Goal: Information Seeking & Learning: Learn about a topic

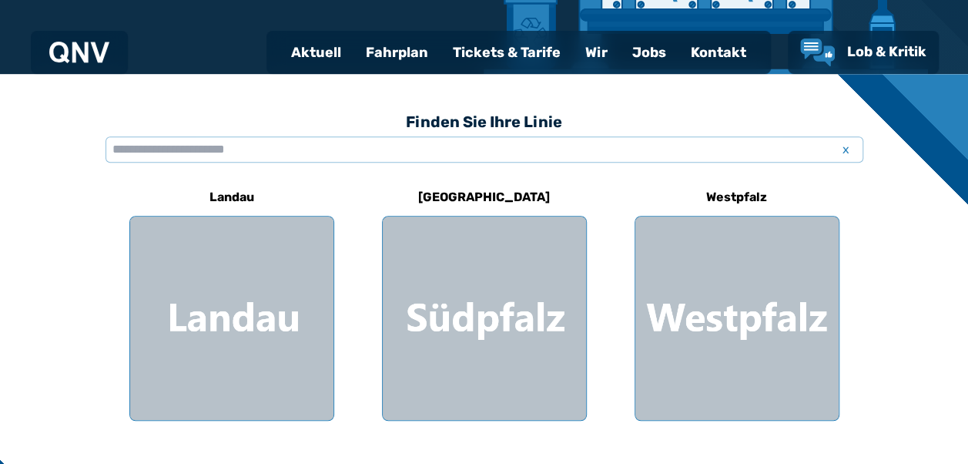
scroll to position [370, 0]
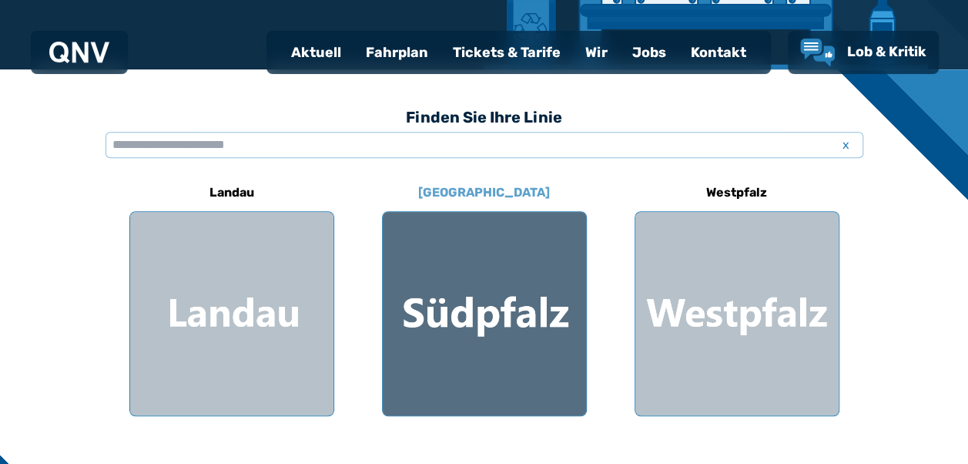
click at [456, 314] on div at bounding box center [484, 313] width 203 height 203
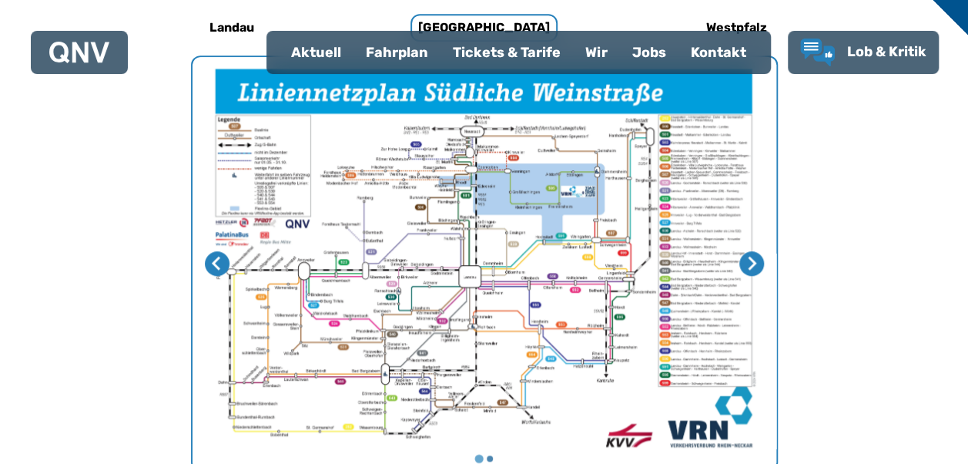
scroll to position [536, 0]
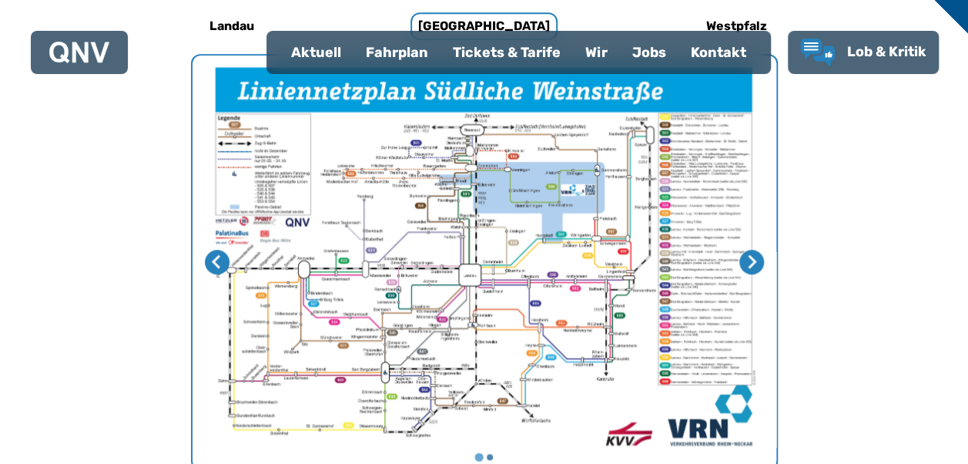
click at [470, 280] on img "1 von 2" at bounding box center [485, 261] width 584 height 413
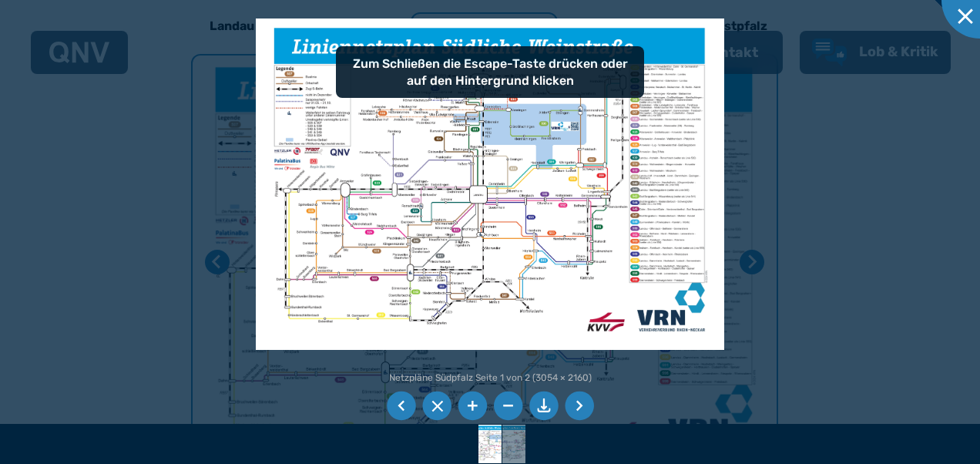
click at [466, 404] on li at bounding box center [472, 405] width 29 height 29
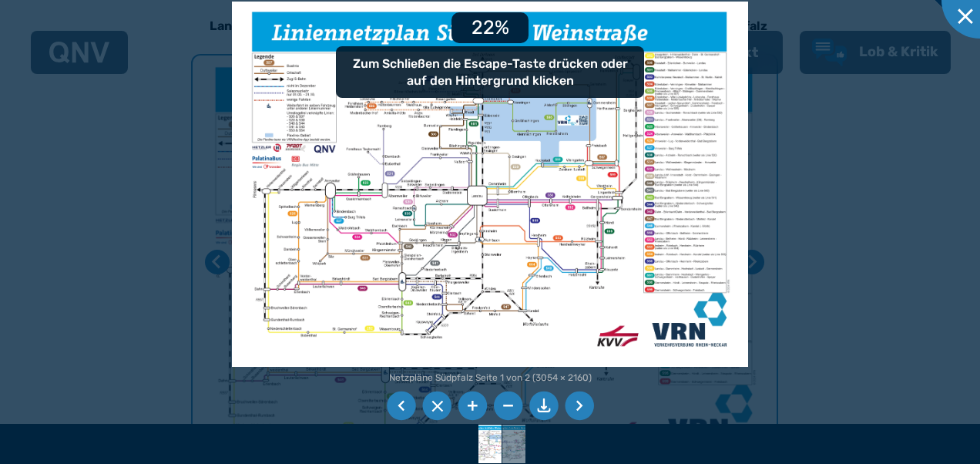
click at [466, 404] on li at bounding box center [472, 405] width 29 height 29
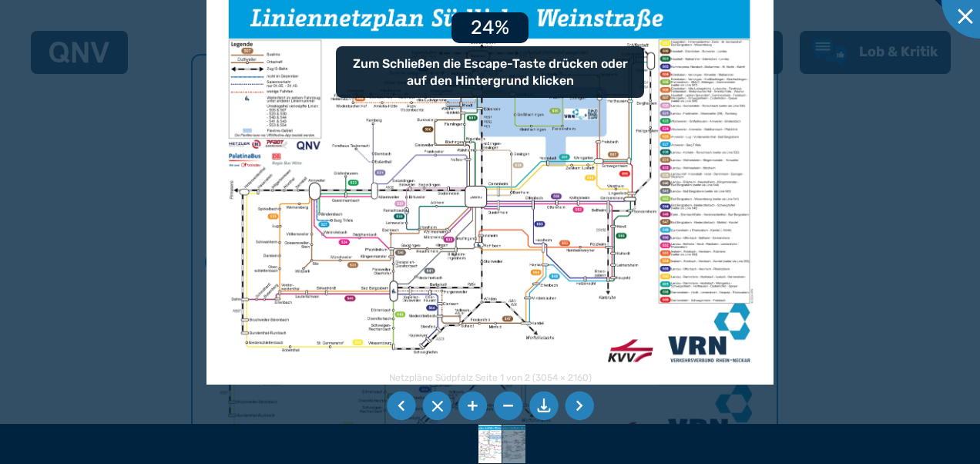
click at [466, 404] on li at bounding box center [472, 405] width 29 height 29
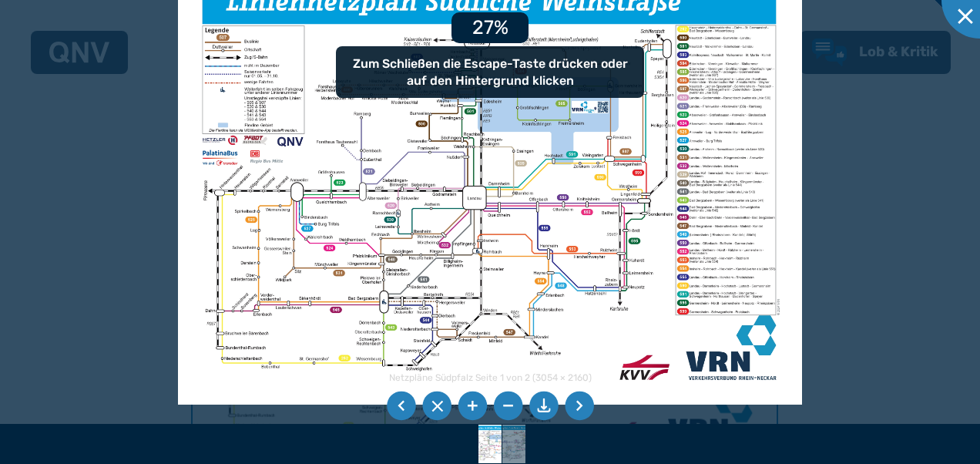
click at [466, 404] on li at bounding box center [472, 405] width 29 height 29
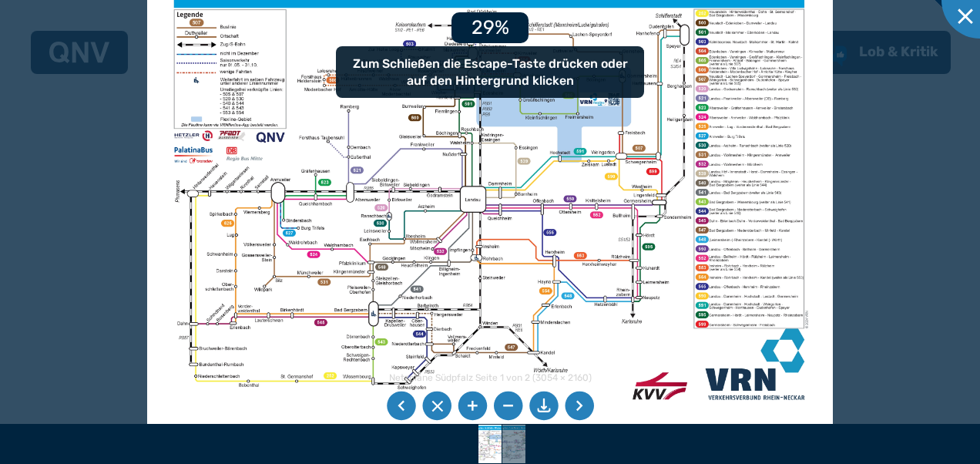
click at [466, 404] on li at bounding box center [472, 405] width 29 height 29
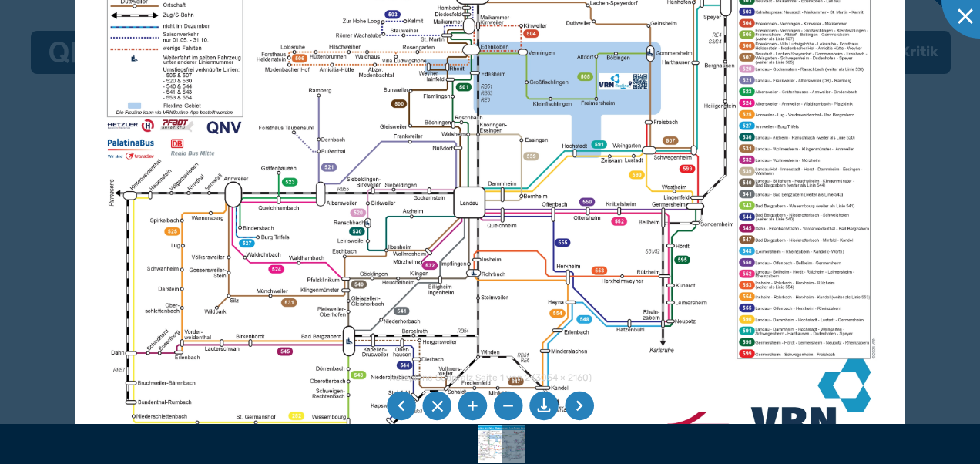
click at [465, 405] on li at bounding box center [472, 405] width 29 height 29
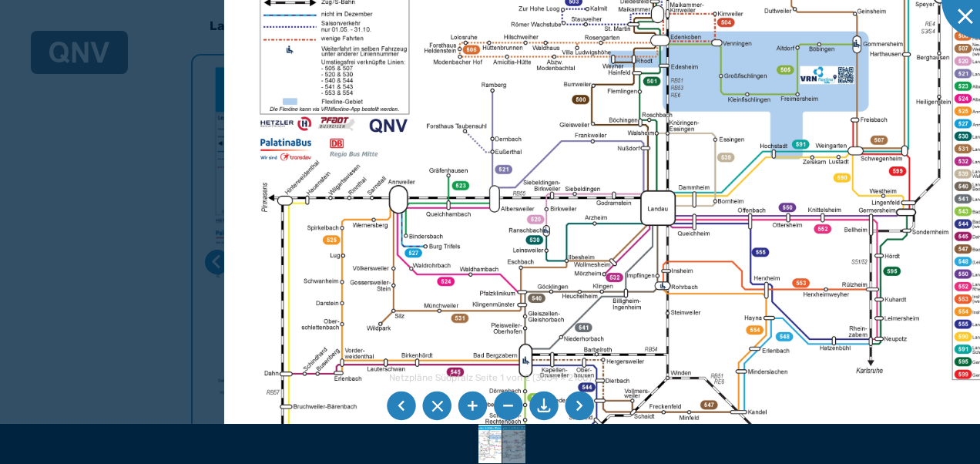
click at [509, 286] on img at bounding box center [680, 188] width 913 height 646
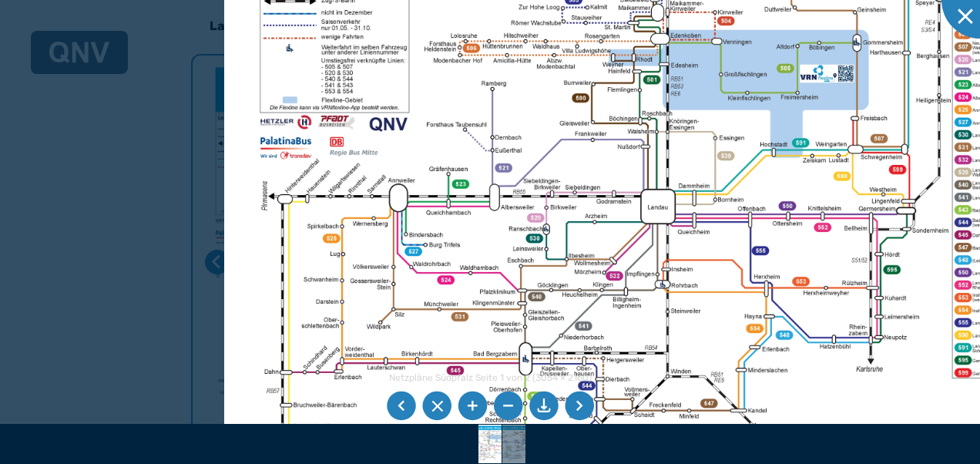
click at [468, 407] on li at bounding box center [472, 405] width 29 height 29
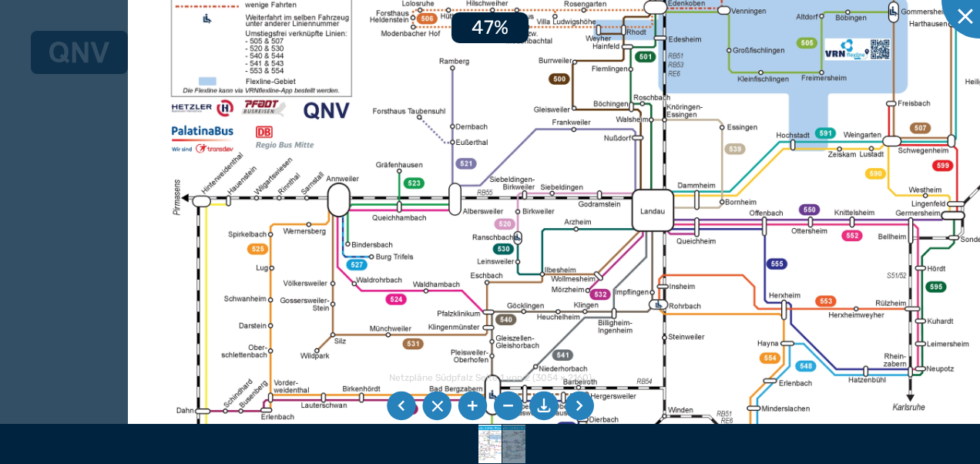
click at [468, 407] on li at bounding box center [472, 405] width 29 height 29
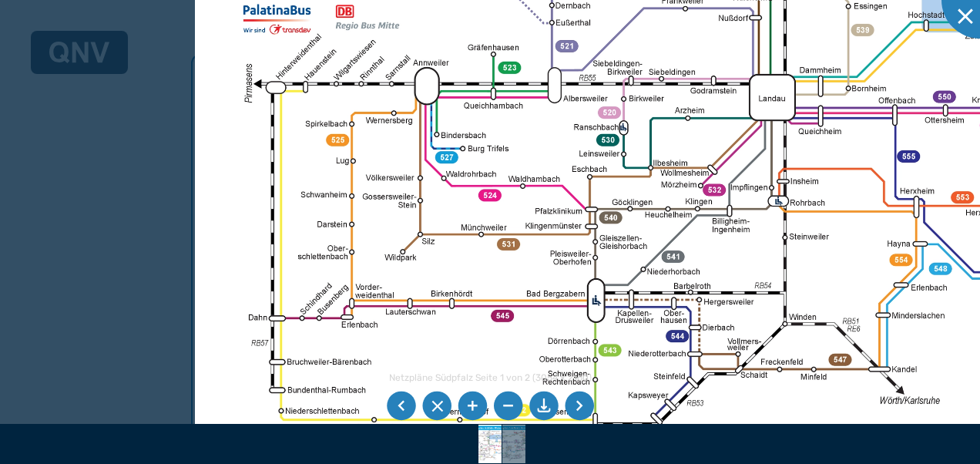
click at [473, 216] on img at bounding box center [803, 71] width 1216 height 860
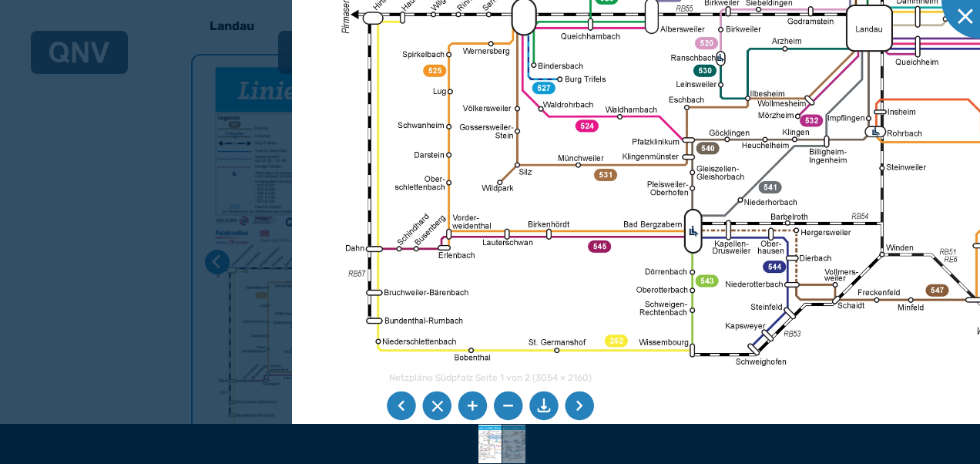
click at [519, 276] on img at bounding box center [900, 2] width 1216 height 860
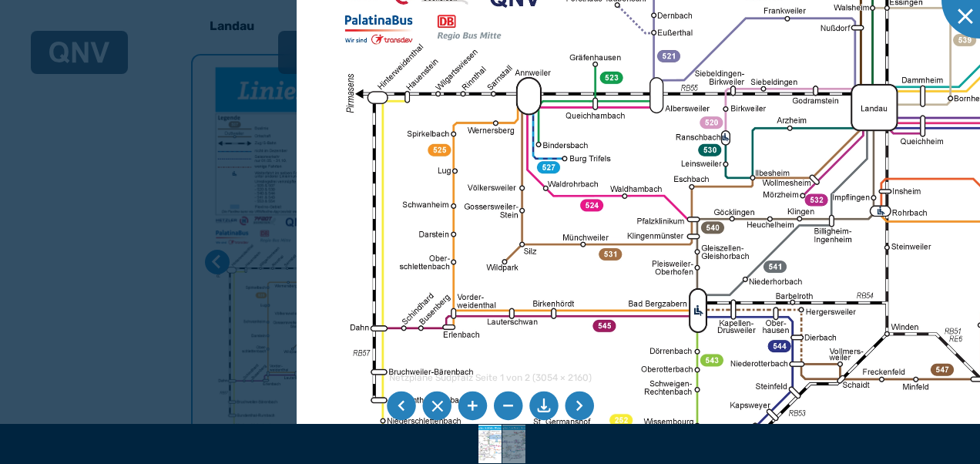
click at [321, 206] on img at bounding box center [905, 81] width 1216 height 860
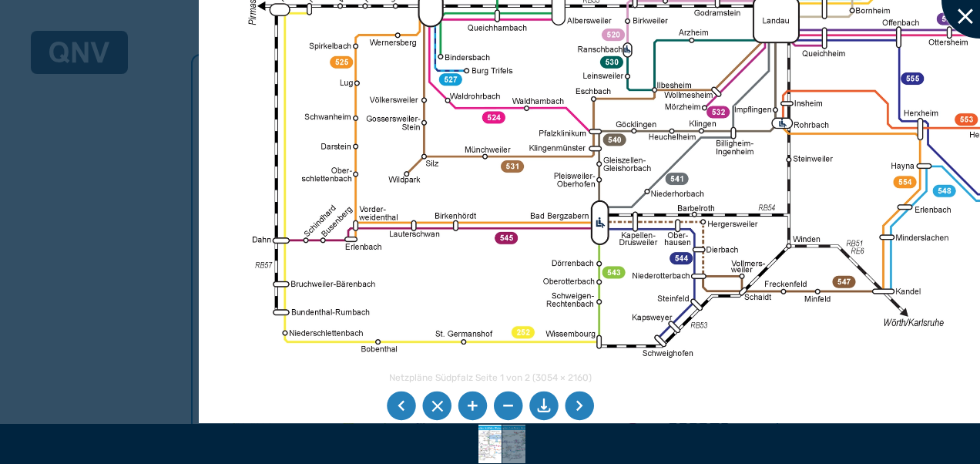
click at [968, 20] on div at bounding box center [979, -1] width 77 height 77
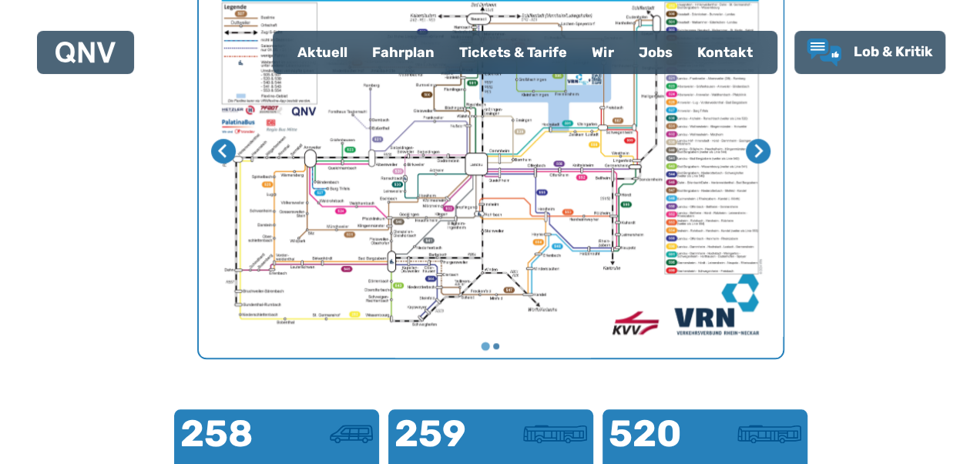
scroll to position [678, 0]
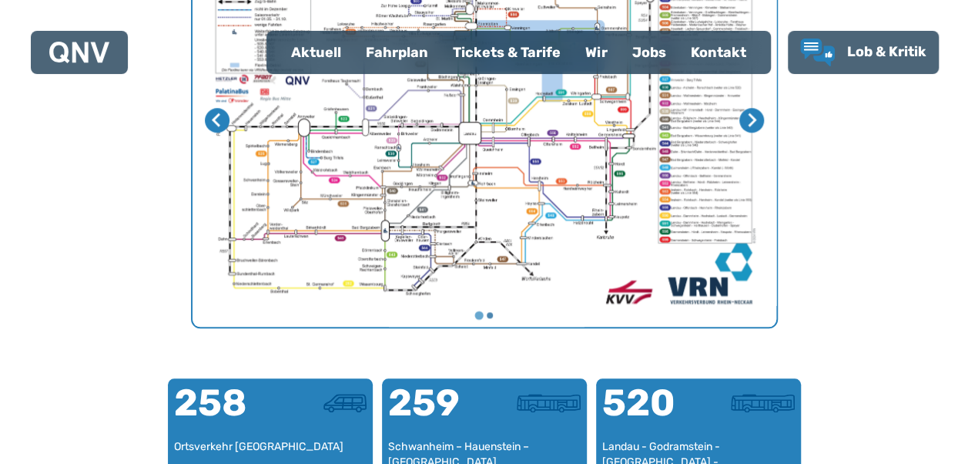
click at [304, 274] on img "1 von 2" at bounding box center [485, 120] width 584 height 413
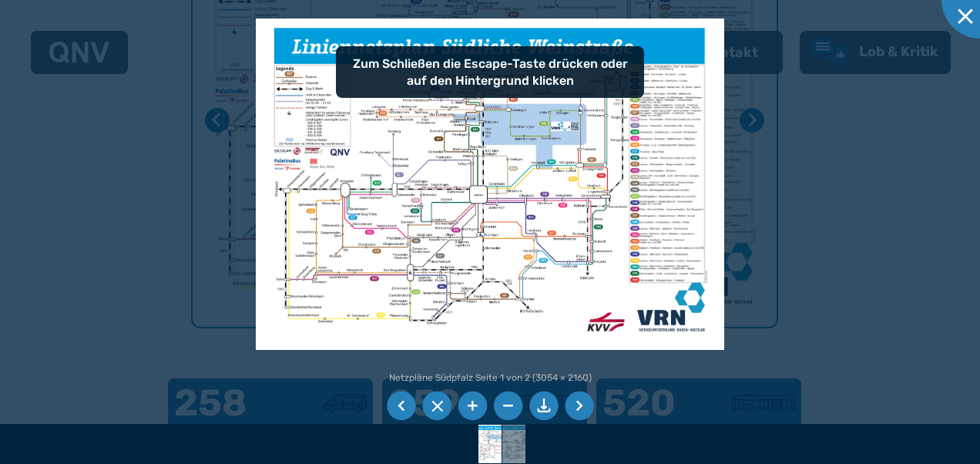
click at [473, 405] on li at bounding box center [472, 405] width 29 height 29
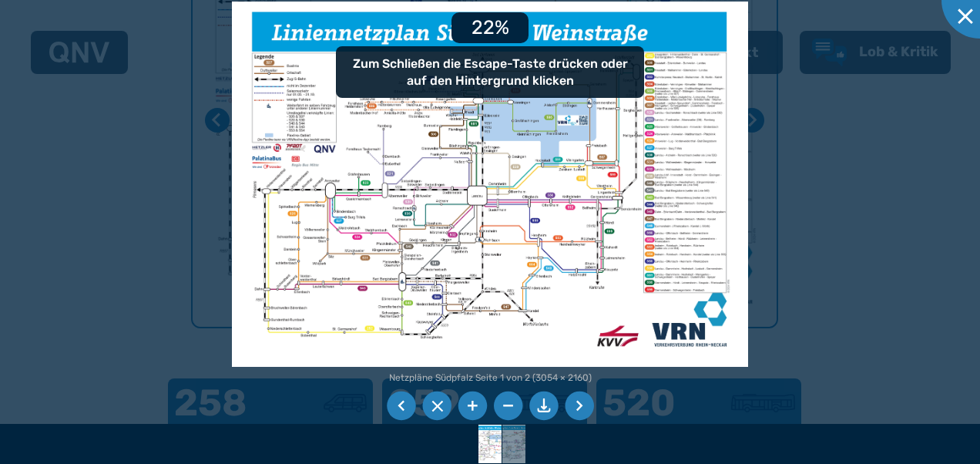
click at [473, 405] on li at bounding box center [472, 405] width 29 height 29
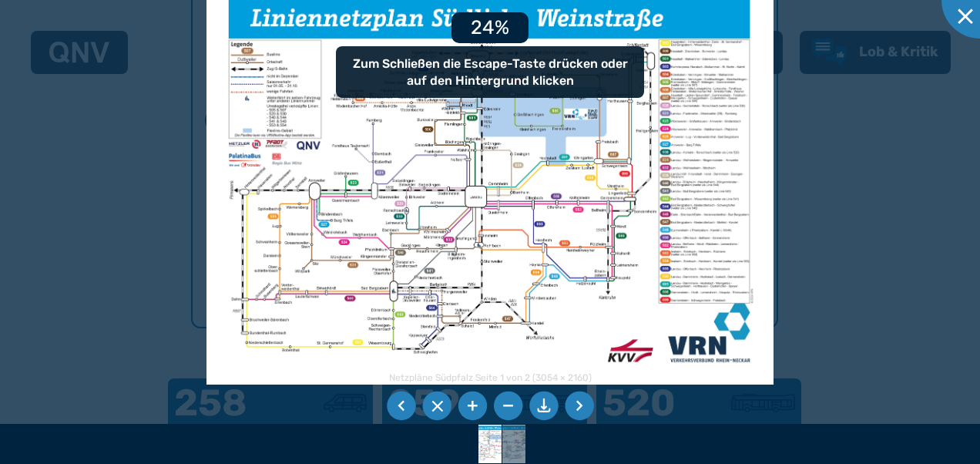
click at [473, 405] on li at bounding box center [472, 405] width 29 height 29
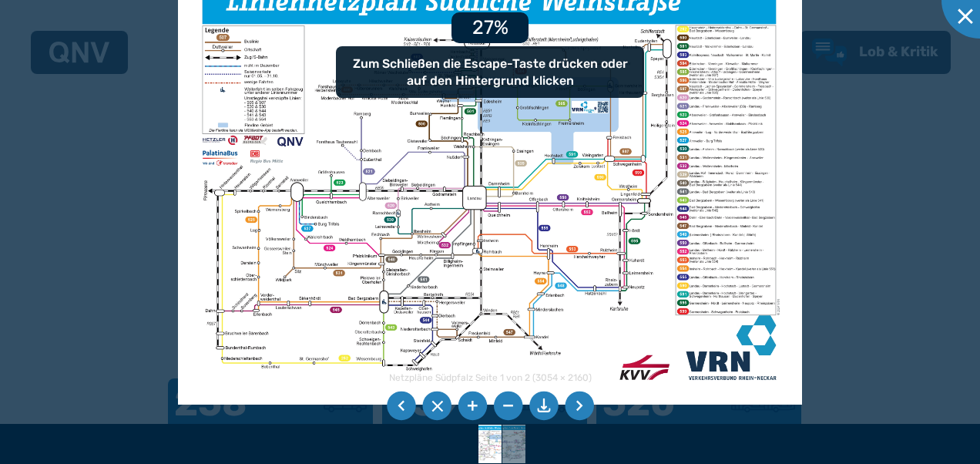
click at [473, 405] on li at bounding box center [472, 405] width 29 height 29
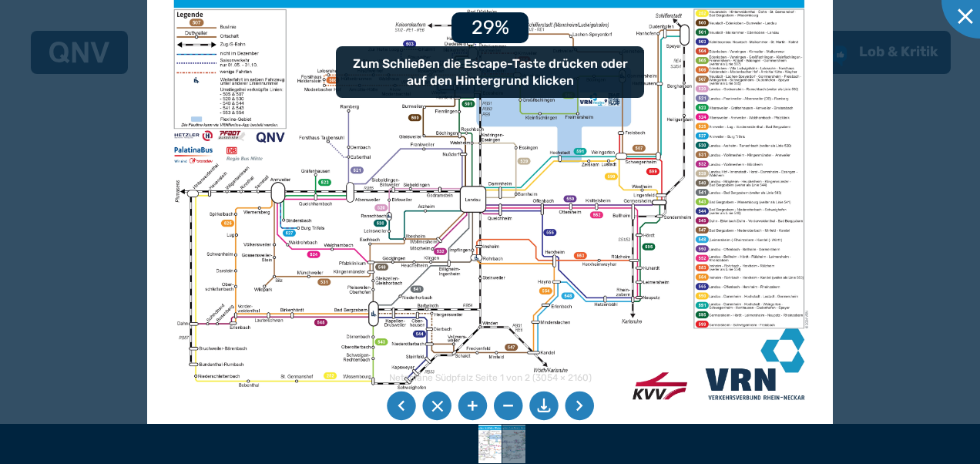
click at [473, 405] on li at bounding box center [472, 405] width 29 height 29
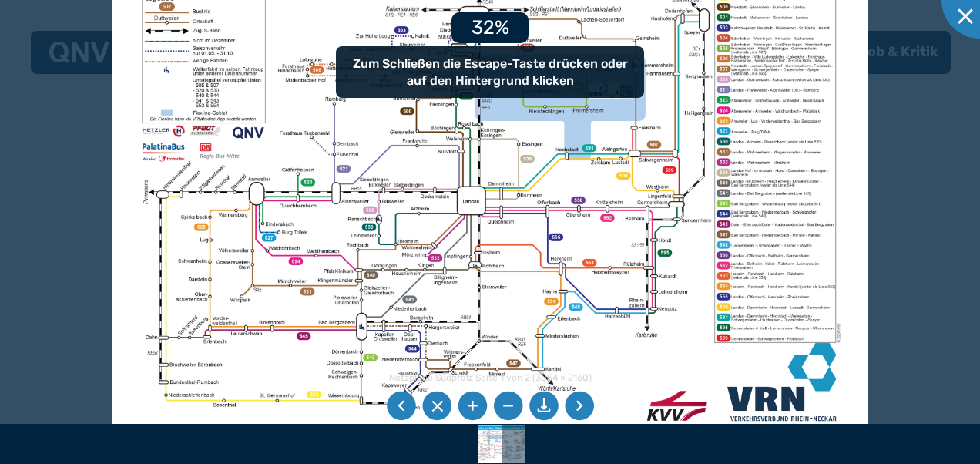
click at [473, 405] on li at bounding box center [472, 405] width 29 height 29
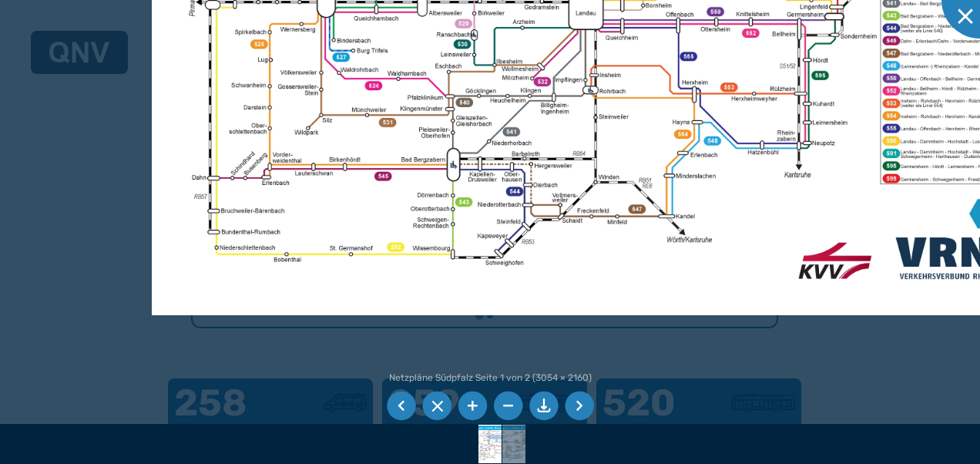
click at [469, 404] on li at bounding box center [472, 405] width 29 height 29
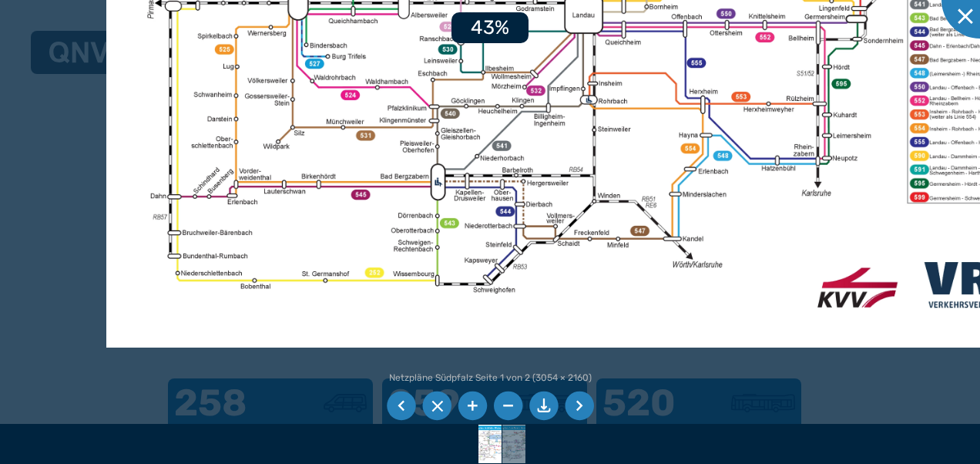
click at [469, 404] on li at bounding box center [472, 405] width 29 height 29
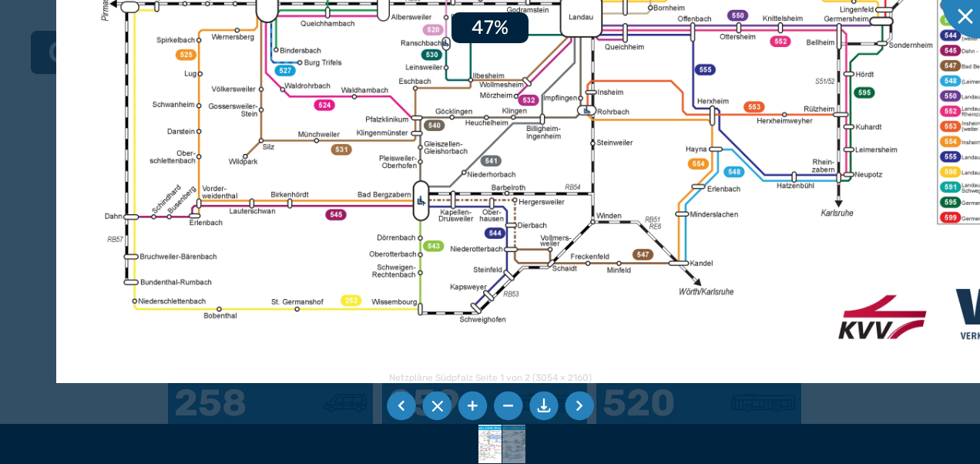
click at [469, 404] on li at bounding box center [472, 405] width 29 height 29
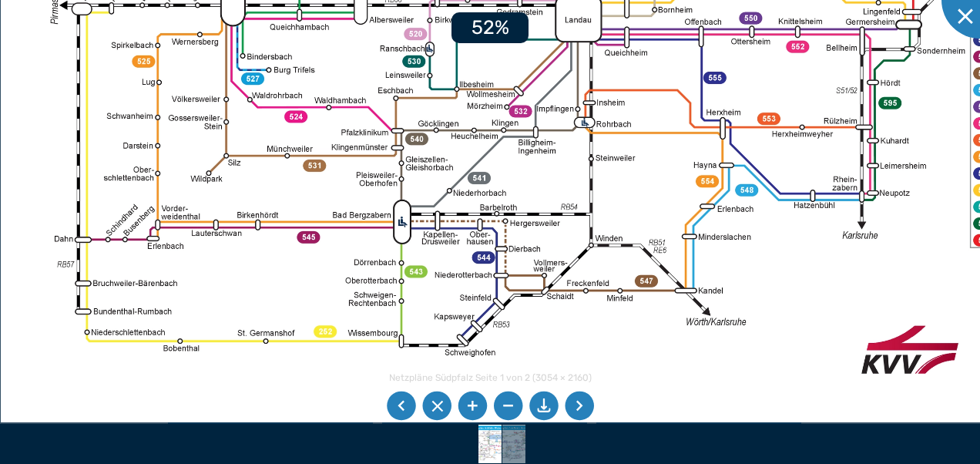
click at [469, 404] on li at bounding box center [472, 405] width 29 height 29
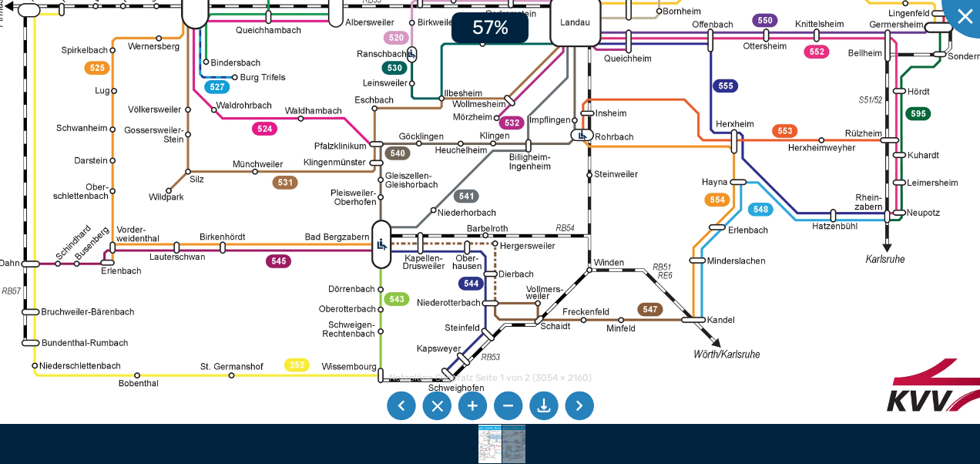
click at [469, 404] on li at bounding box center [472, 405] width 29 height 29
